Goal: Find specific page/section

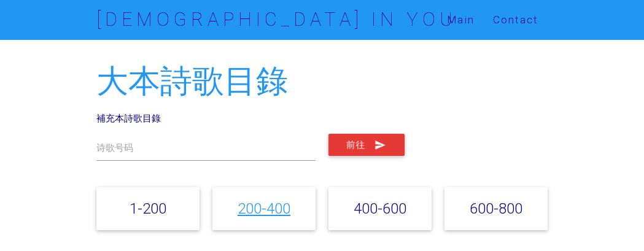
click at [250, 207] on link "200-400" at bounding box center [264, 208] width 53 height 18
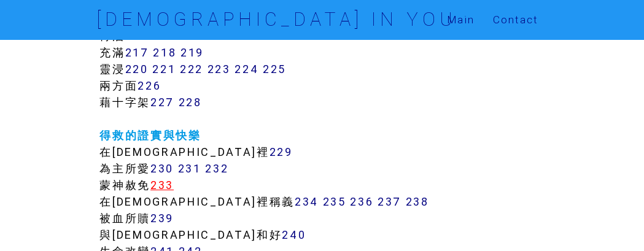
scroll to position [1403, 0]
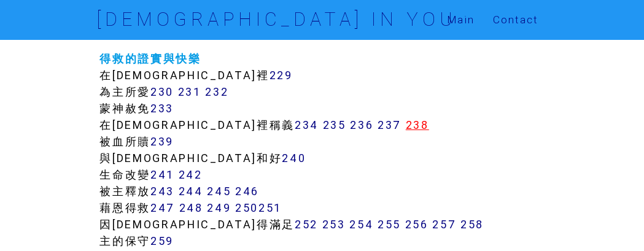
click at [406, 126] on link "238" at bounding box center [417, 125] width 23 height 14
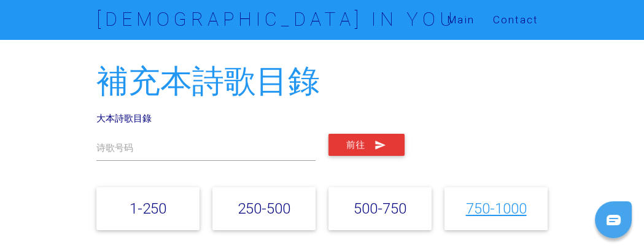
click at [486, 208] on link "750-1000" at bounding box center [495, 208] width 61 height 18
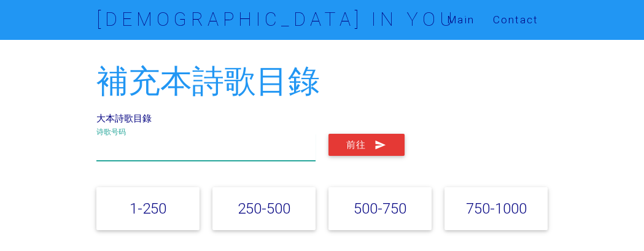
click at [161, 147] on input "text" at bounding box center [205, 148] width 218 height 28
type input "872"
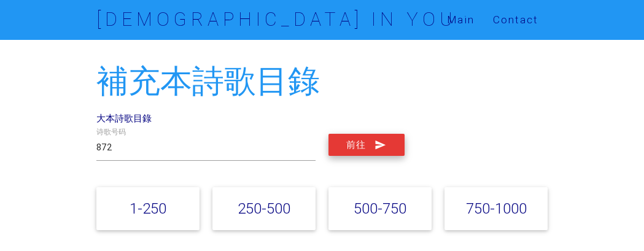
click at [354, 144] on button "前往" at bounding box center [366, 145] width 76 height 22
